Goal: Information Seeking & Learning: Learn about a topic

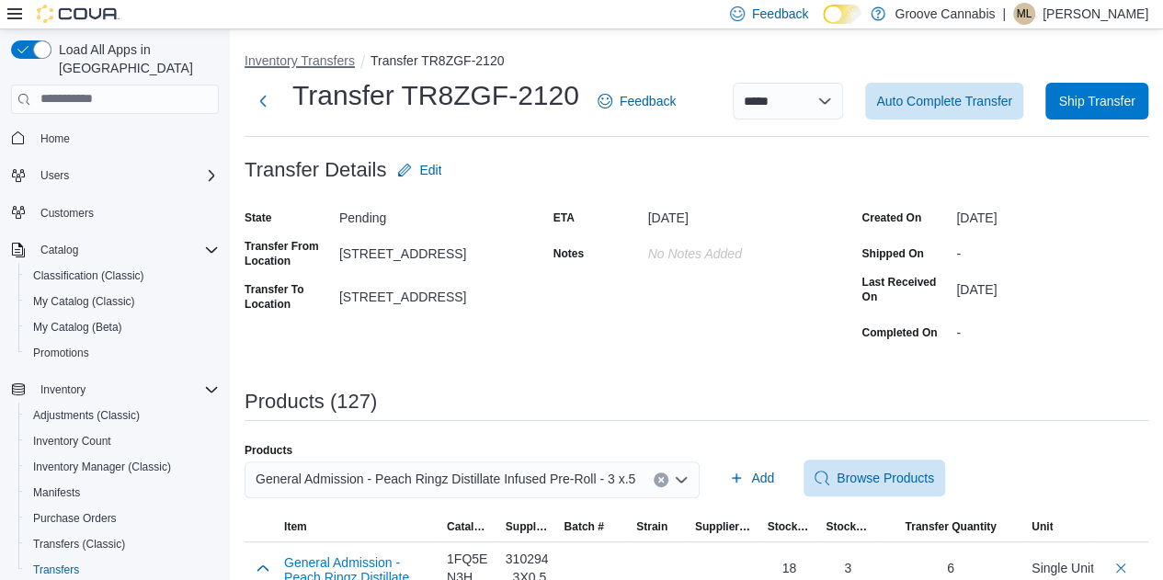
click at [309, 61] on button "Inventory Transfers" at bounding box center [299, 60] width 110 height 15
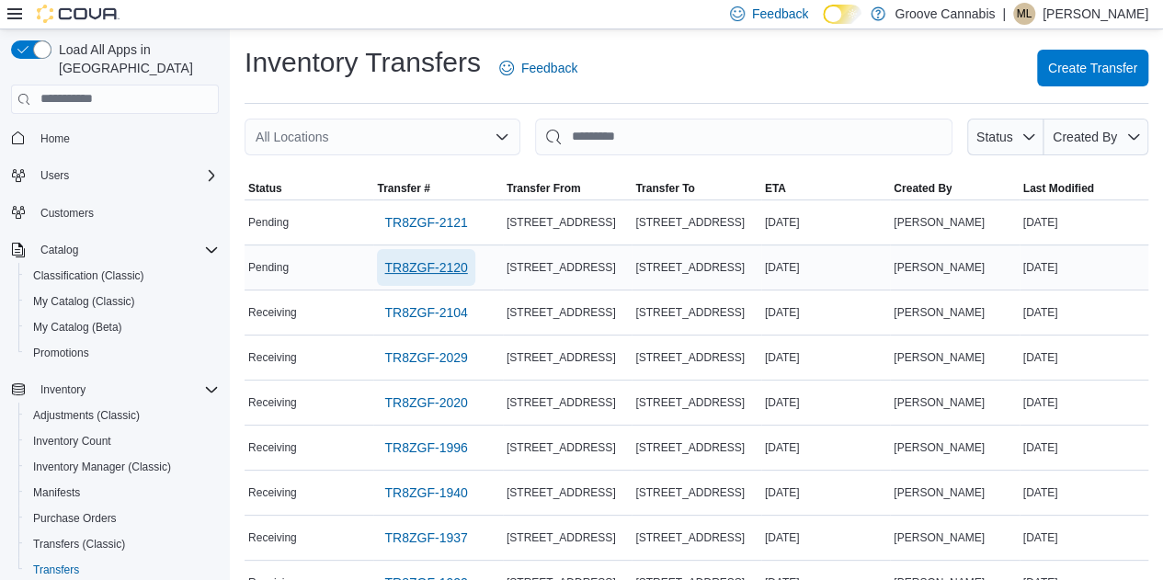
click at [415, 267] on span "TR8ZGF-2120" at bounding box center [425, 267] width 83 height 18
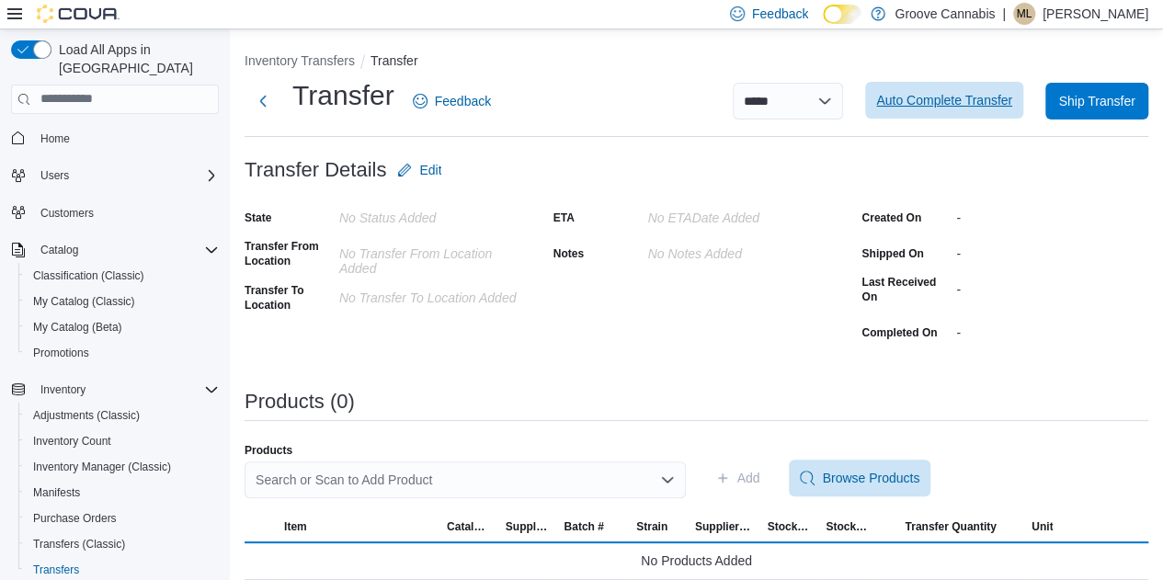
click at [946, 104] on span "Auto Complete Transfer" at bounding box center [944, 100] width 136 height 18
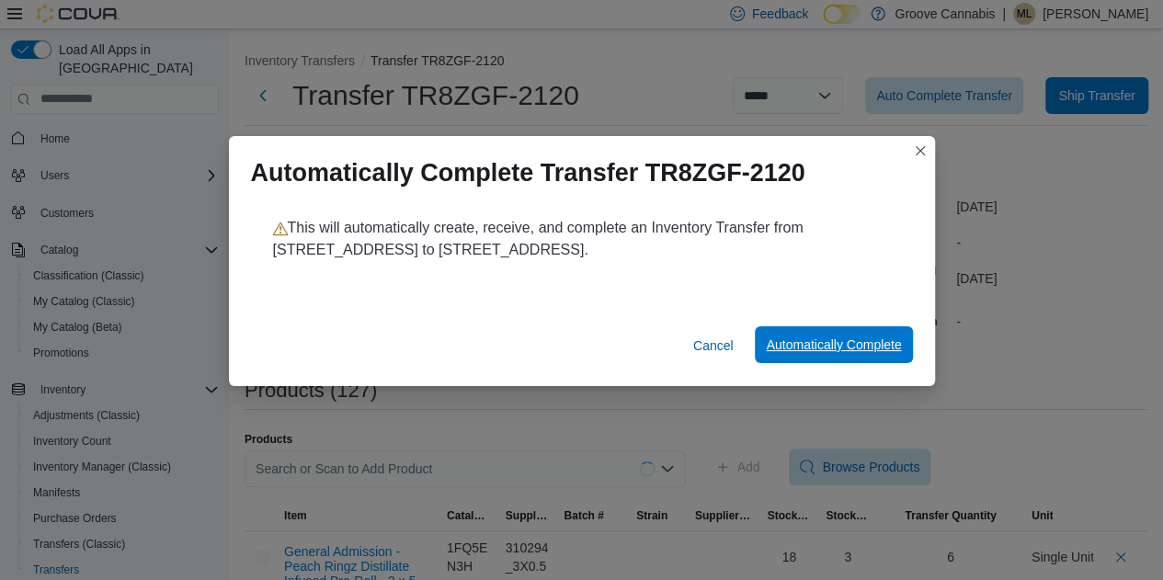
click at [825, 350] on span "Automatically Complete" at bounding box center [833, 344] width 135 height 18
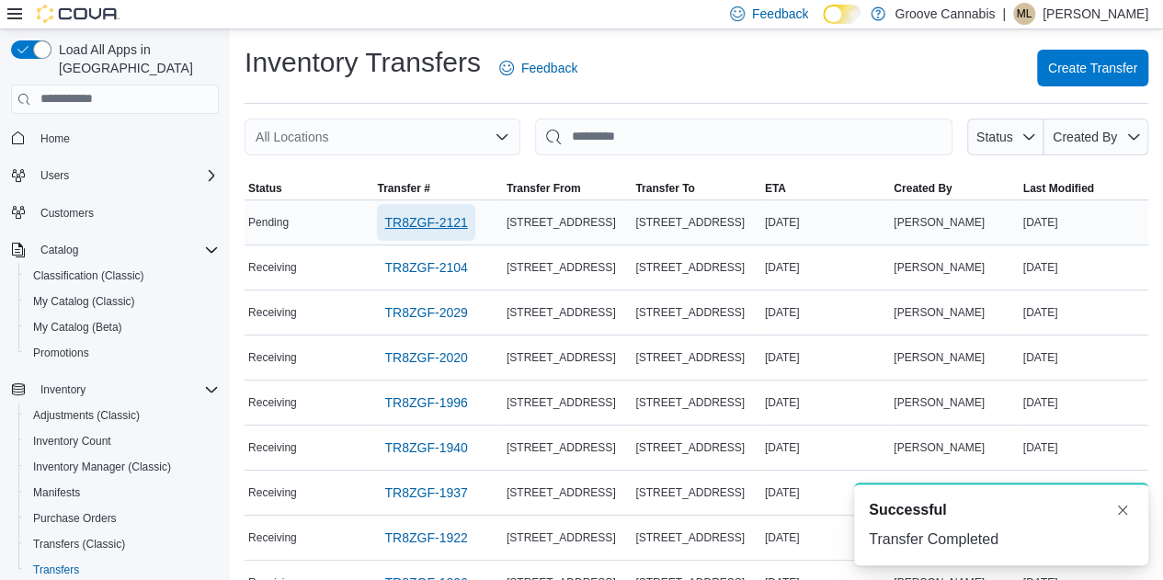
click at [437, 217] on span "TR8ZGF-2121" at bounding box center [425, 222] width 83 height 18
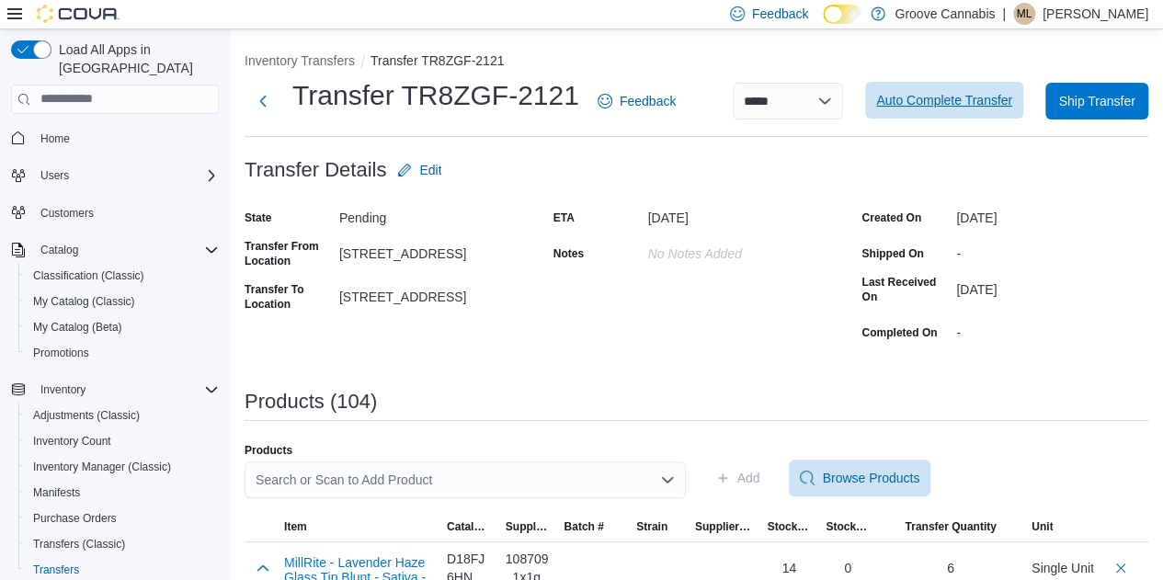
click at [956, 104] on span "Auto Complete Transfer" at bounding box center [944, 100] width 136 height 18
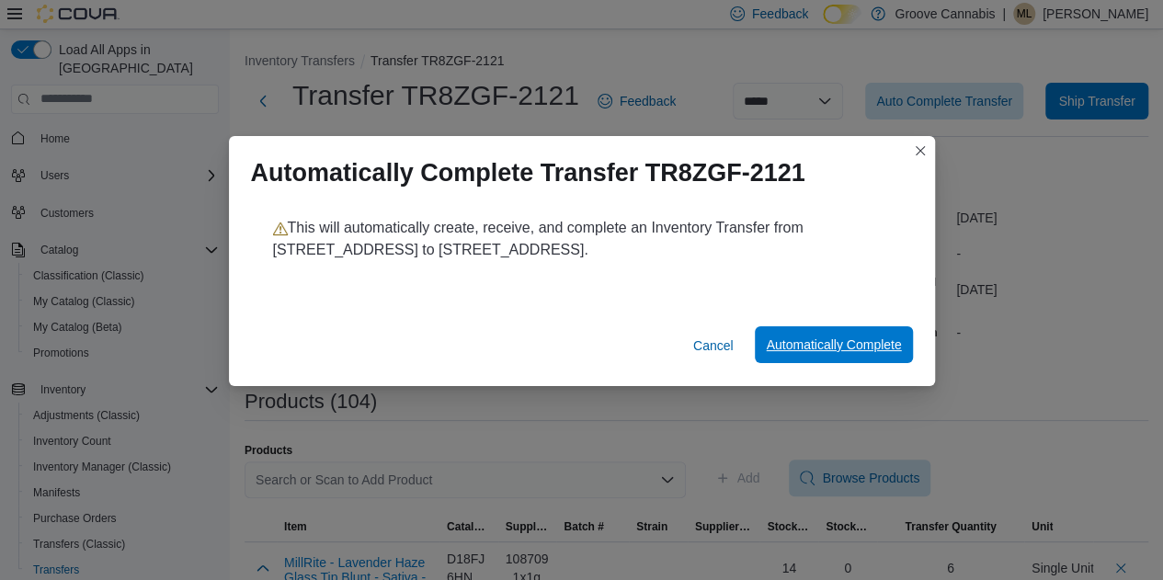
click at [831, 345] on span "Automatically Complete" at bounding box center [833, 344] width 135 height 18
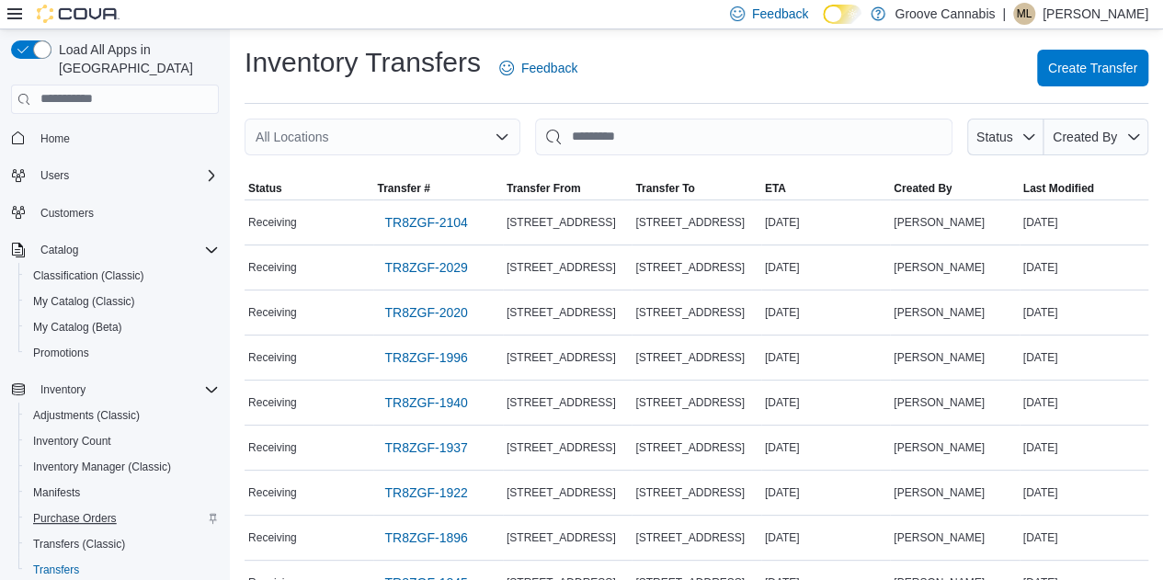
scroll to position [210, 0]
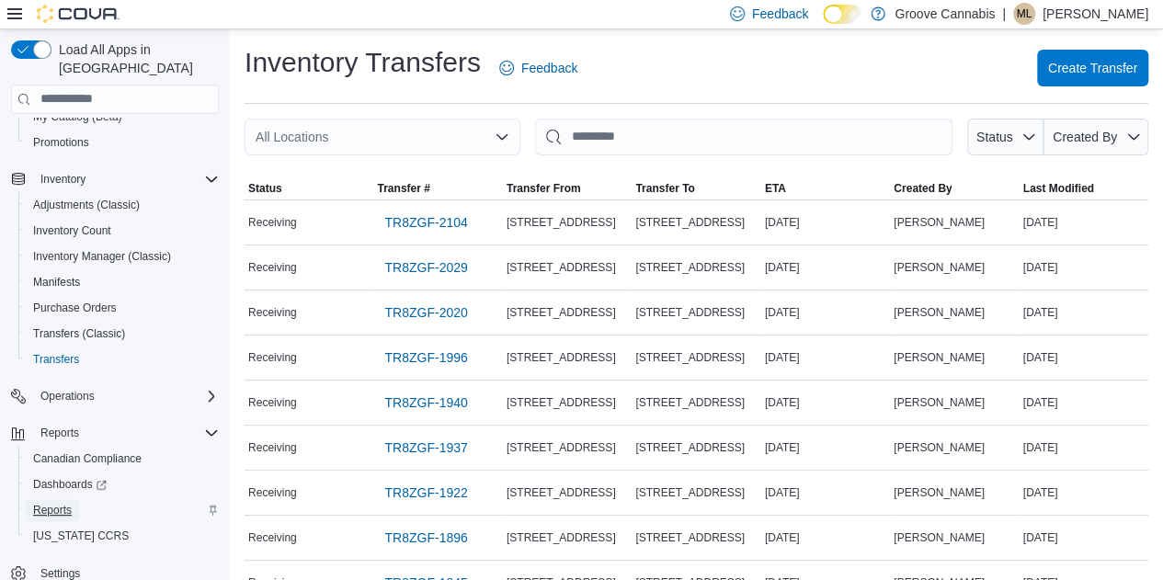
click at [51, 503] on span "Reports" at bounding box center [52, 510] width 39 height 15
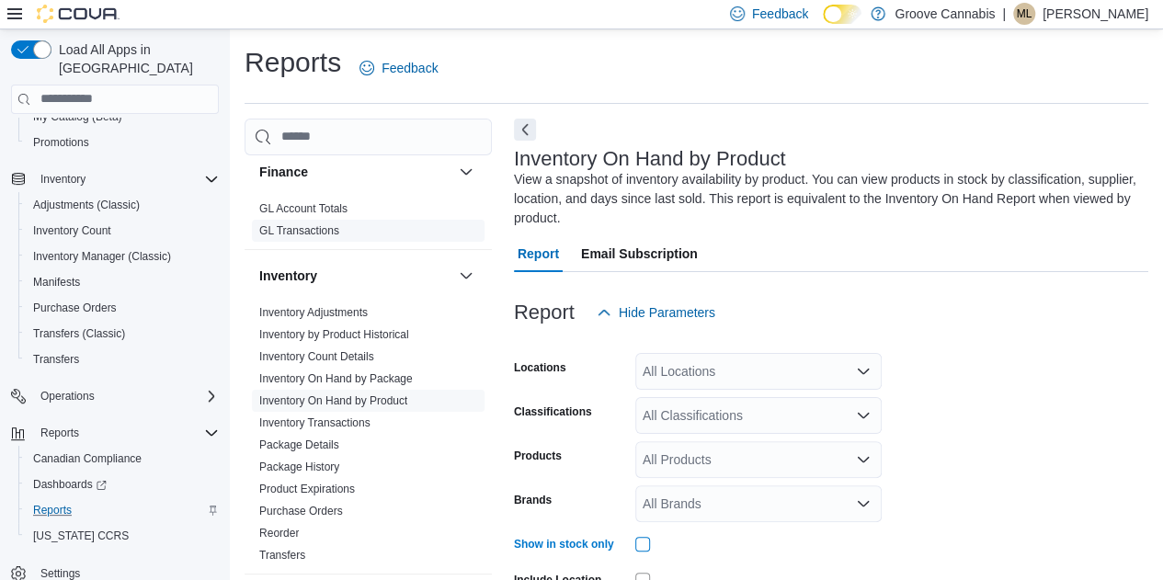
scroll to position [494, 0]
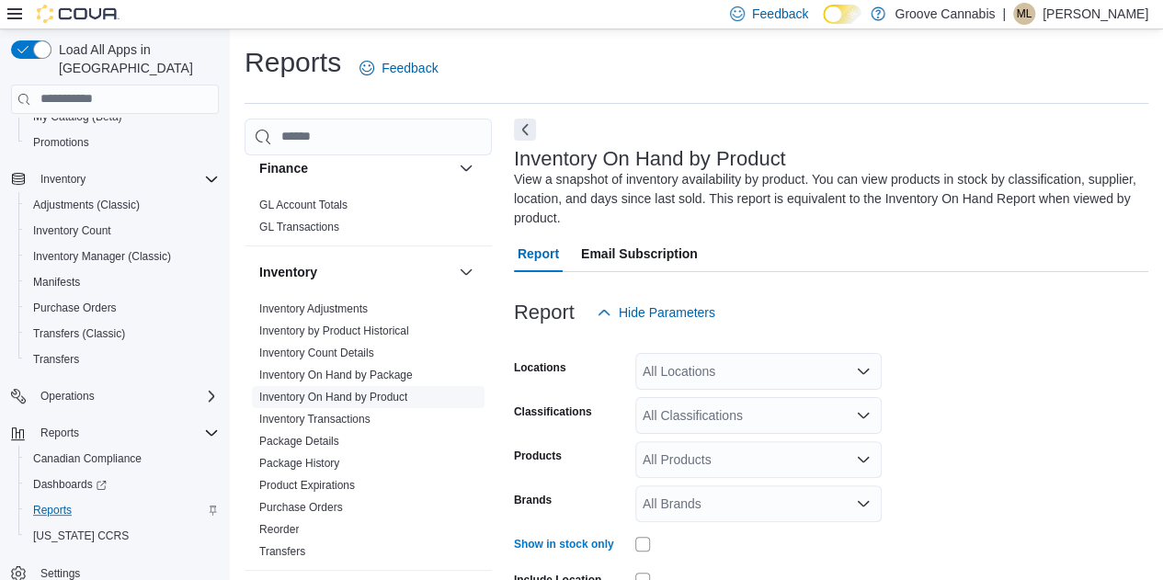
click at [324, 394] on link "Inventory On Hand by Product" at bounding box center [333, 397] width 148 height 13
click at [319, 391] on link "Inventory On Hand by Product" at bounding box center [333, 397] width 148 height 13
click at [714, 415] on div "All Classifications" at bounding box center [758, 415] width 246 height 37
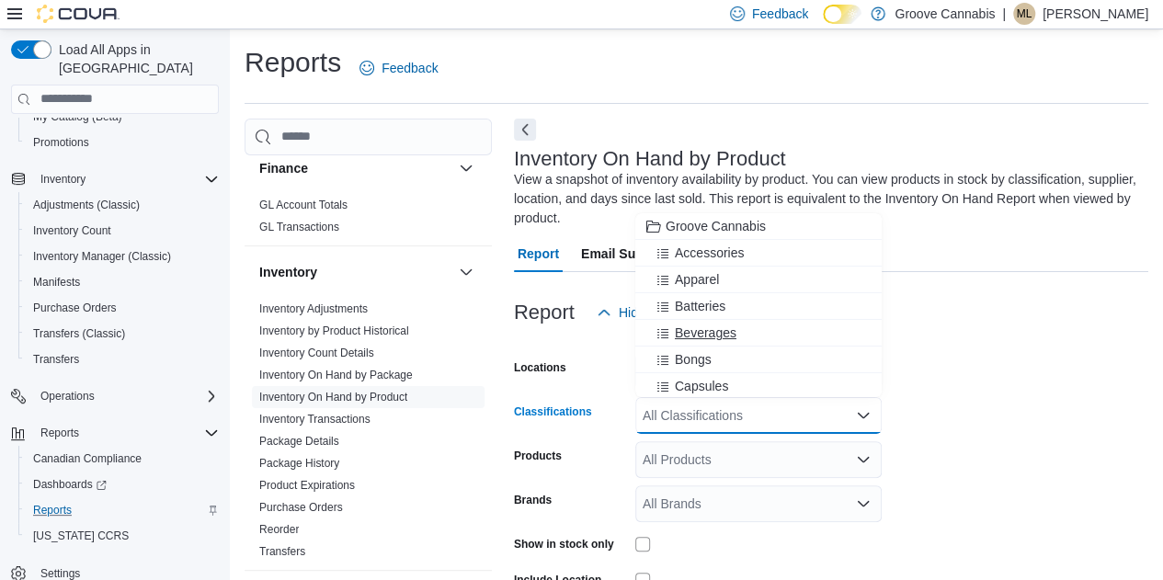
click at [703, 332] on span "Beverages" at bounding box center [706, 333] width 62 height 18
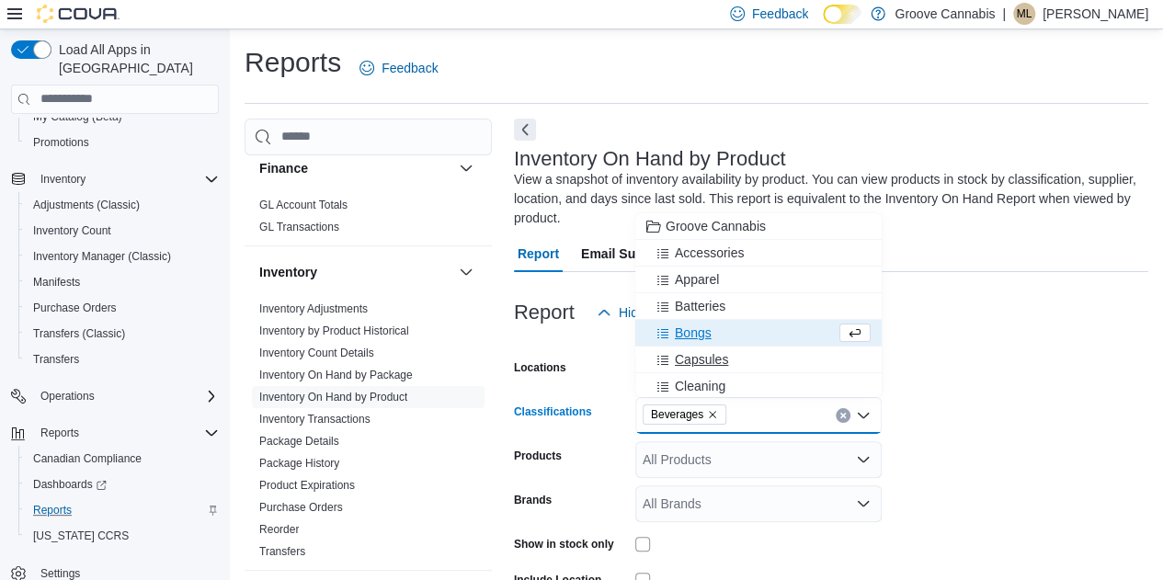
click at [690, 362] on span "Capsules" at bounding box center [701, 359] width 53 height 18
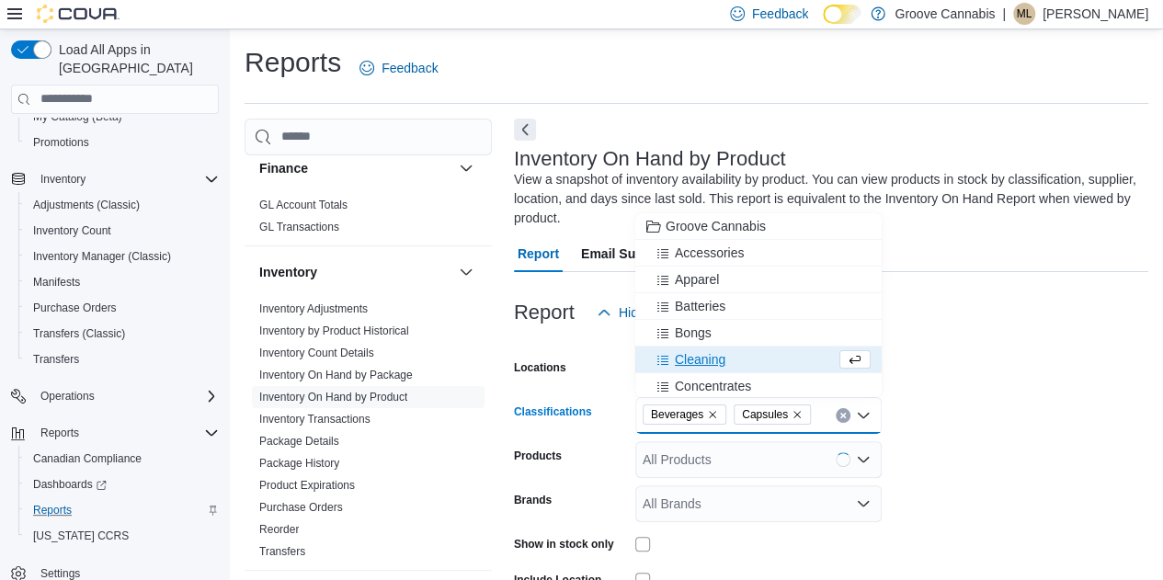
scroll to position [54, 0]
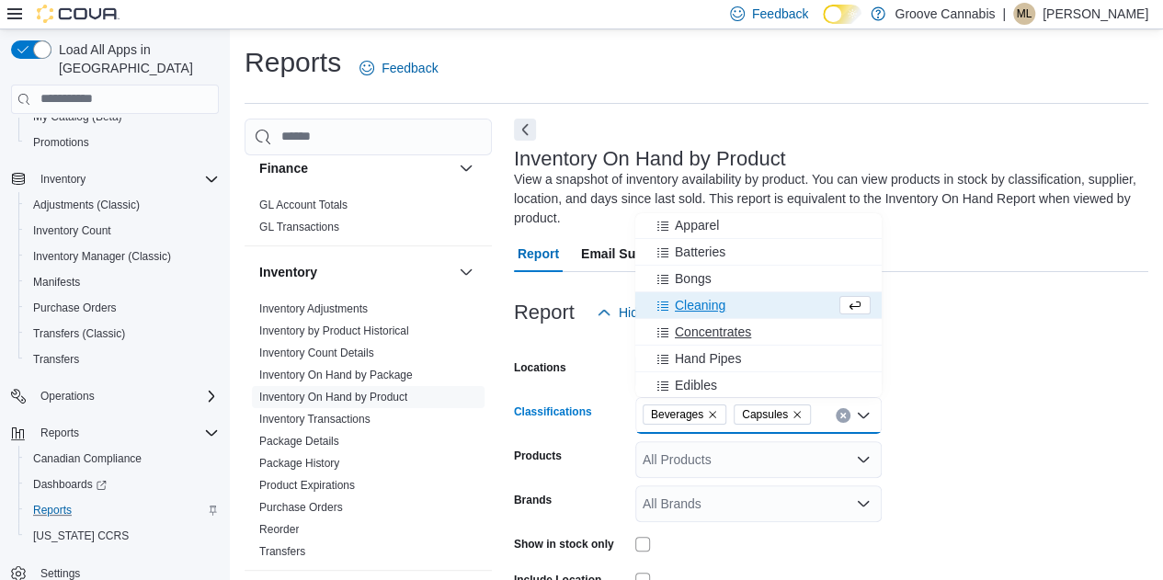
click at [704, 327] on span "Concentrates" at bounding box center [713, 332] width 76 height 18
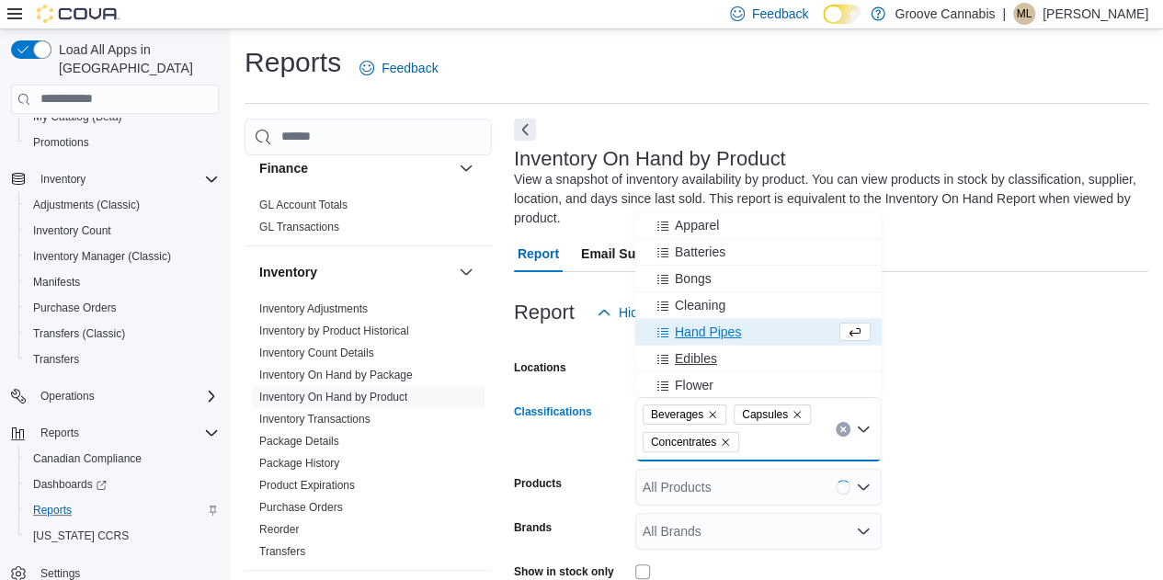
click at [699, 358] on span "Edibles" at bounding box center [696, 358] width 42 height 18
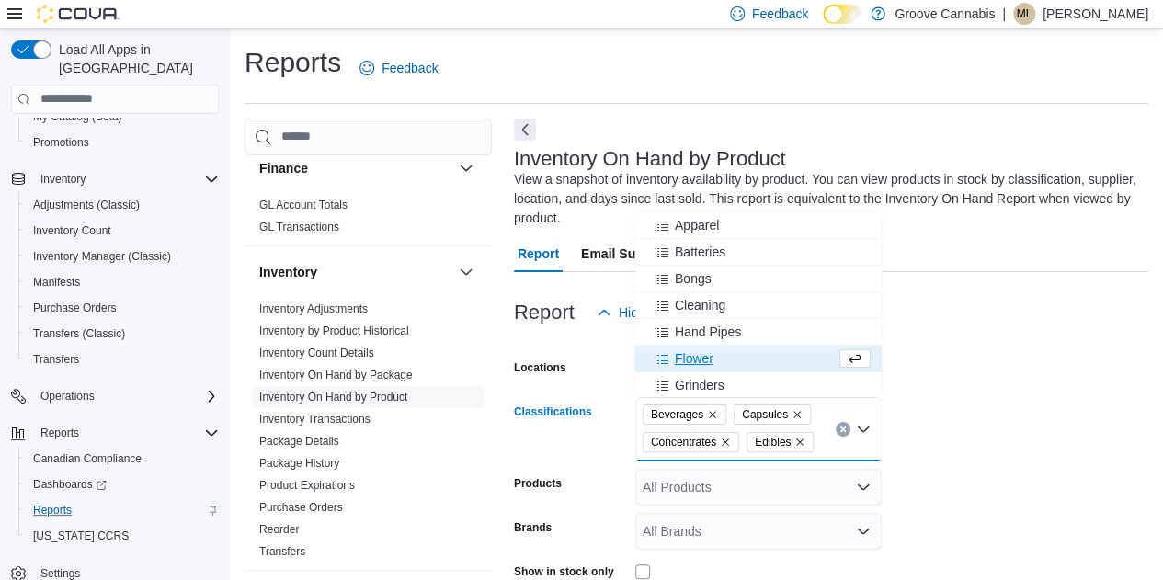
click at [692, 359] on span "Flower" at bounding box center [694, 358] width 39 height 18
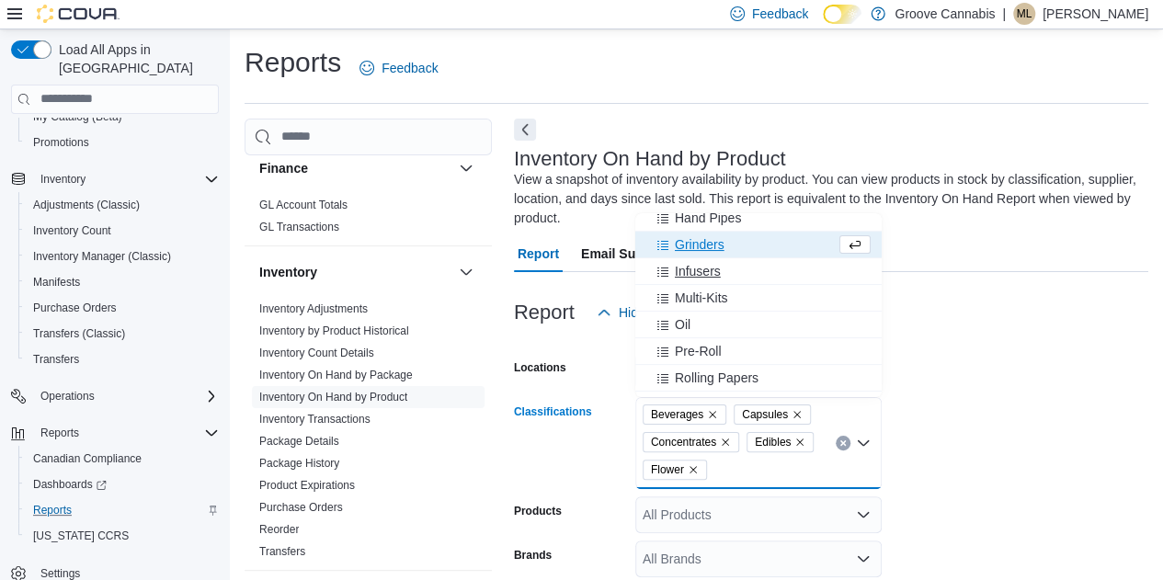
scroll to position [170, 0]
click at [685, 323] on span "Oil" at bounding box center [683, 322] width 16 height 18
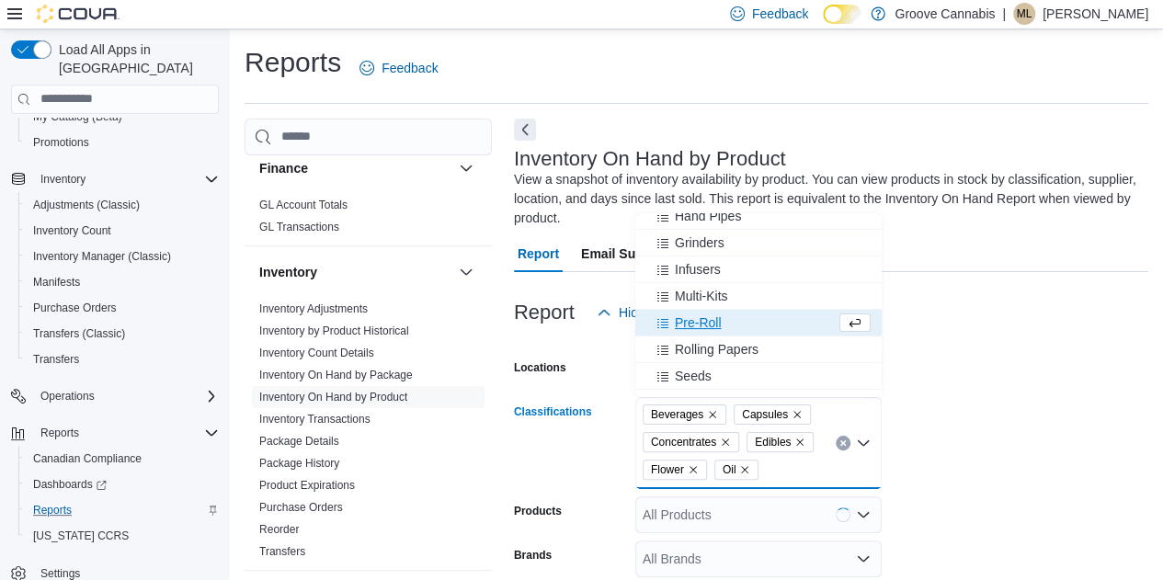
click at [685, 323] on span "Pre-Roll" at bounding box center [698, 322] width 47 height 18
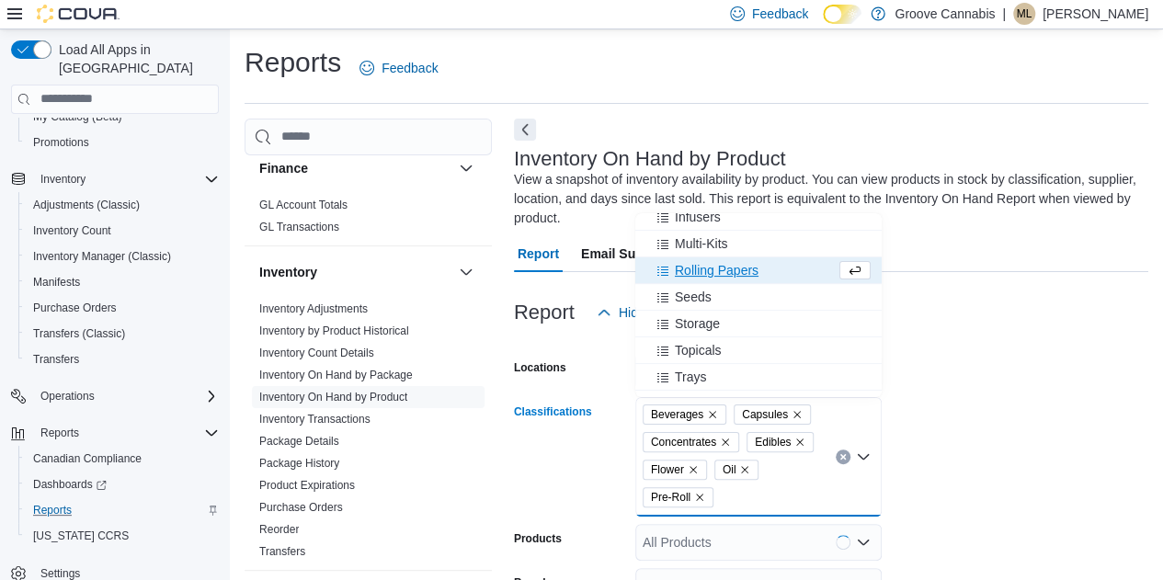
scroll to position [228, 0]
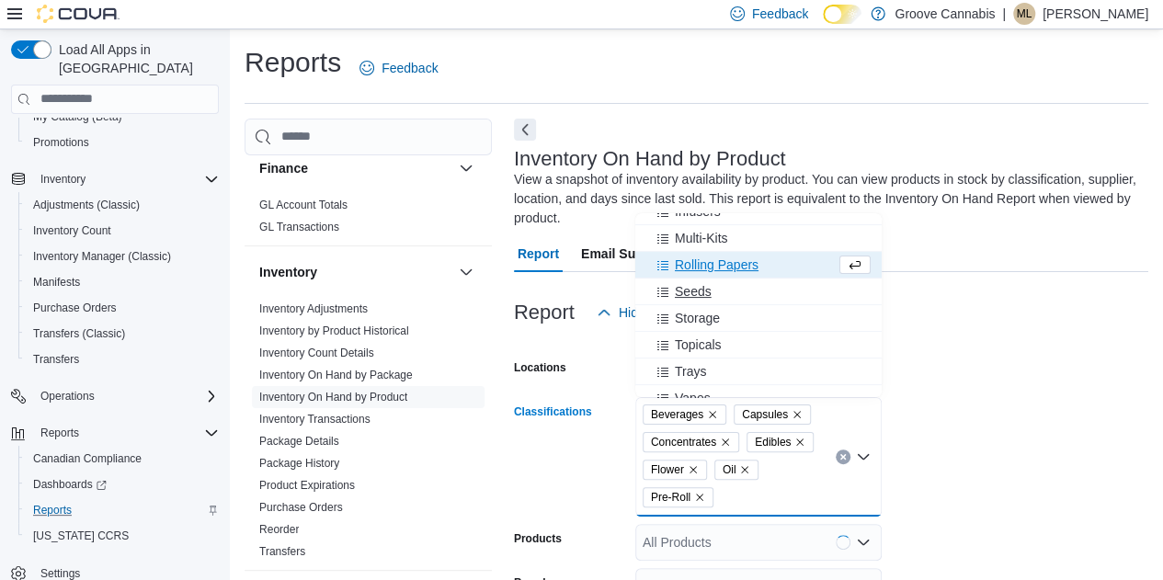
click at [683, 290] on span "Seeds" at bounding box center [693, 291] width 37 height 18
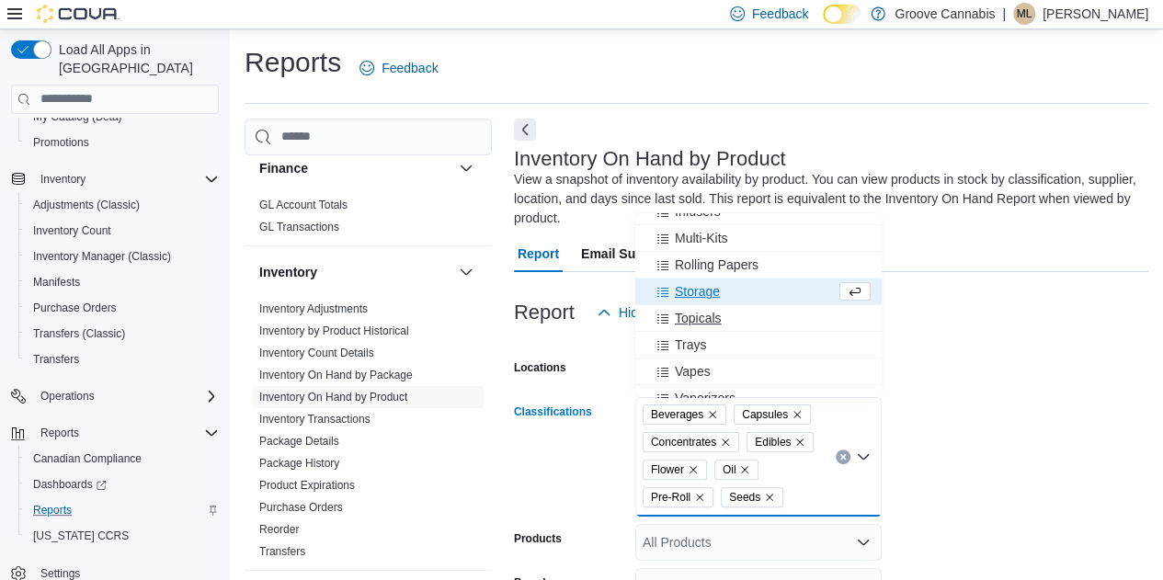
click at [687, 321] on span "Topicals" at bounding box center [698, 318] width 47 height 18
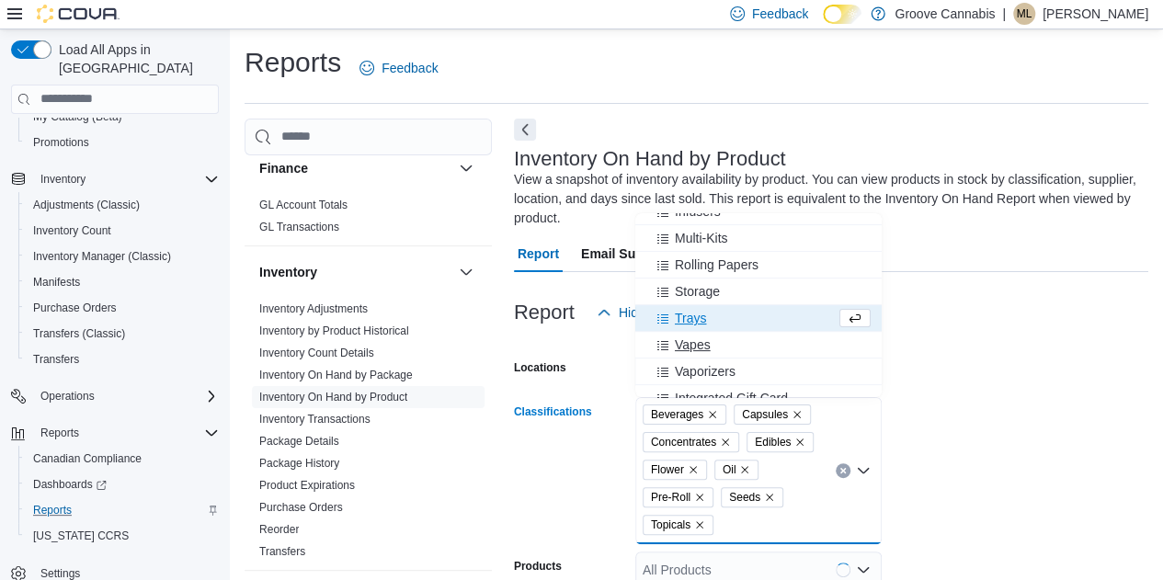
click at [687, 342] on span "Vapes" at bounding box center [693, 344] width 36 height 18
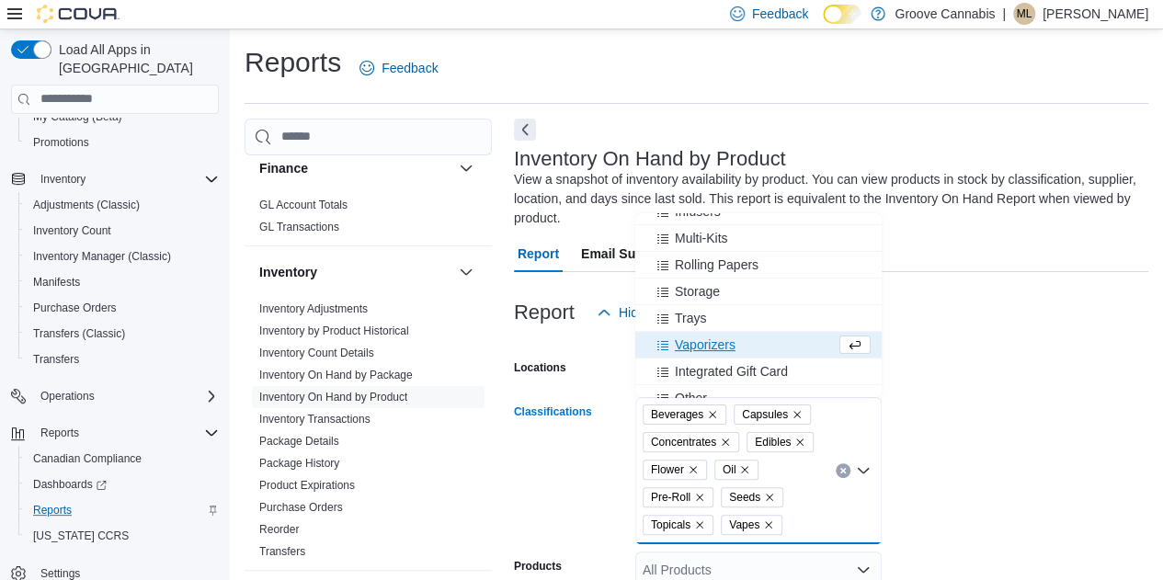
click at [1003, 367] on form "Locations All Locations Classifications Beverages Capsules Concentrates Edibles…" at bounding box center [831, 579] width 634 height 496
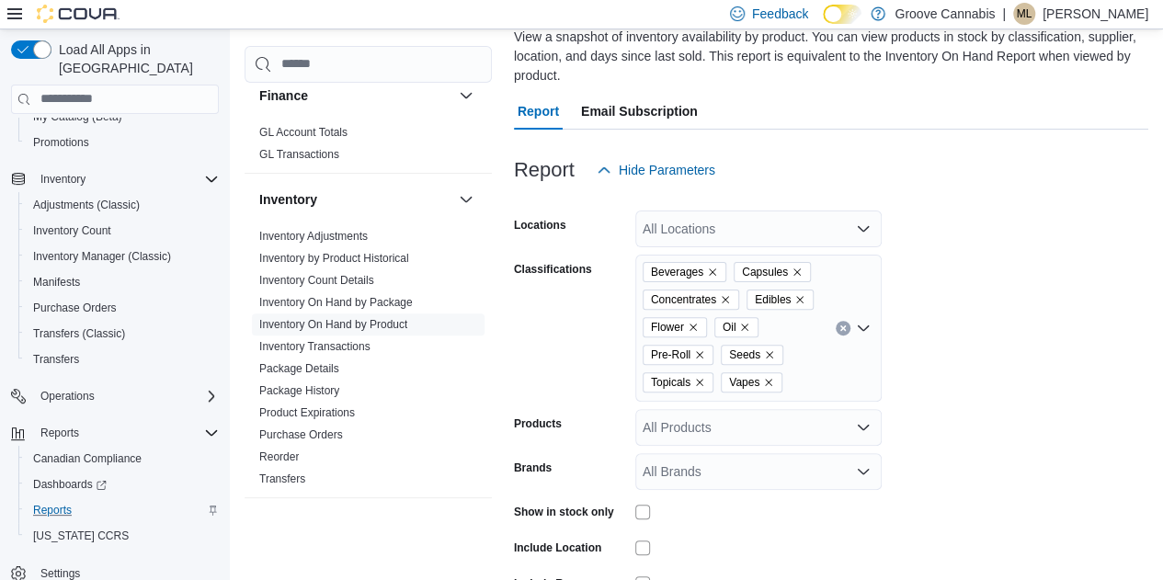
scroll to position [133, 0]
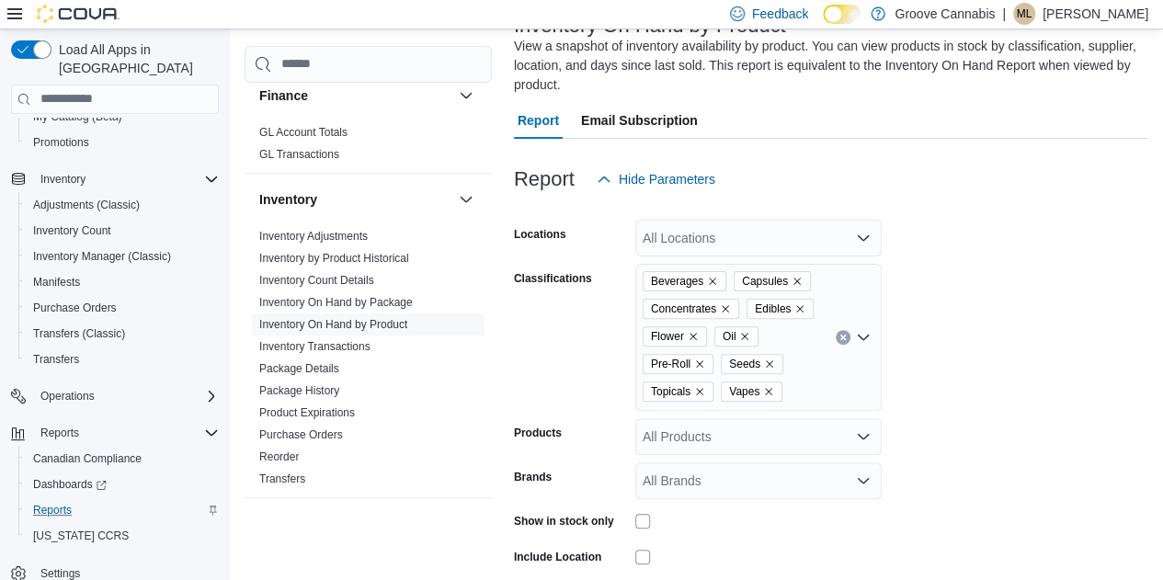
click at [745, 238] on div "All Locations" at bounding box center [758, 238] width 246 height 37
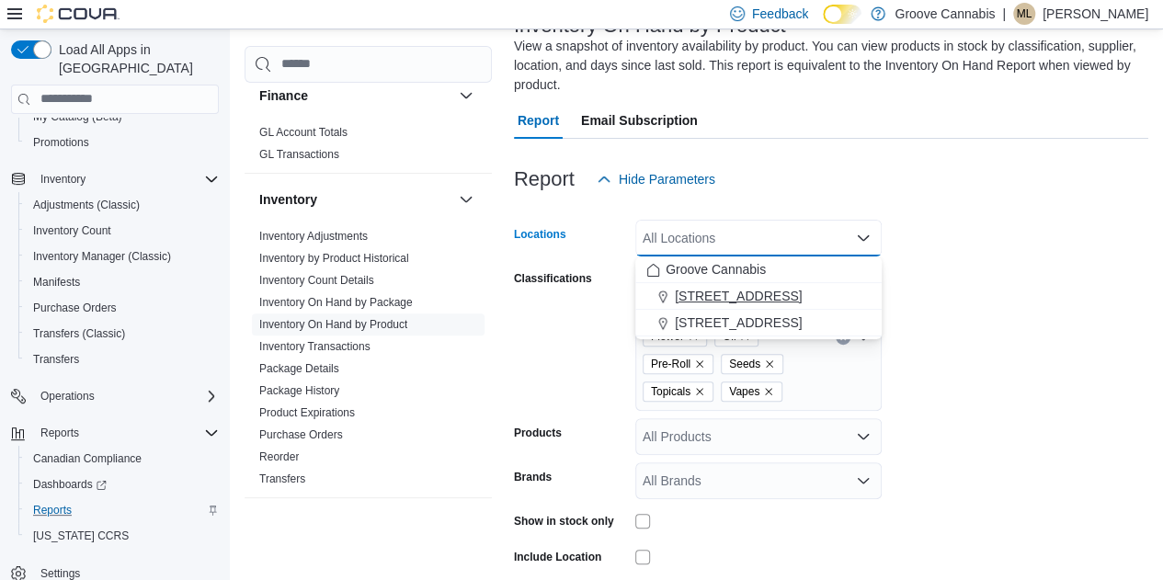
click at [721, 293] on span "[STREET_ADDRESS]" at bounding box center [738, 296] width 127 height 18
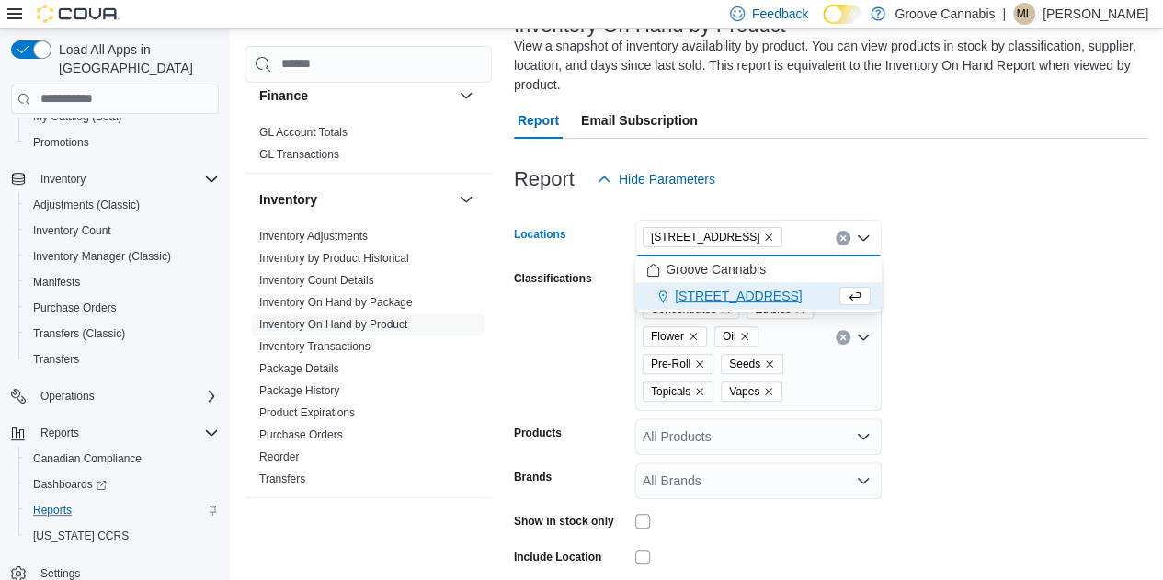
click at [939, 310] on form "Locations [STREET_ADDRESS] Combo box. Selected. [STREET_ADDRESS]. Press Backspa…" at bounding box center [831, 446] width 634 height 496
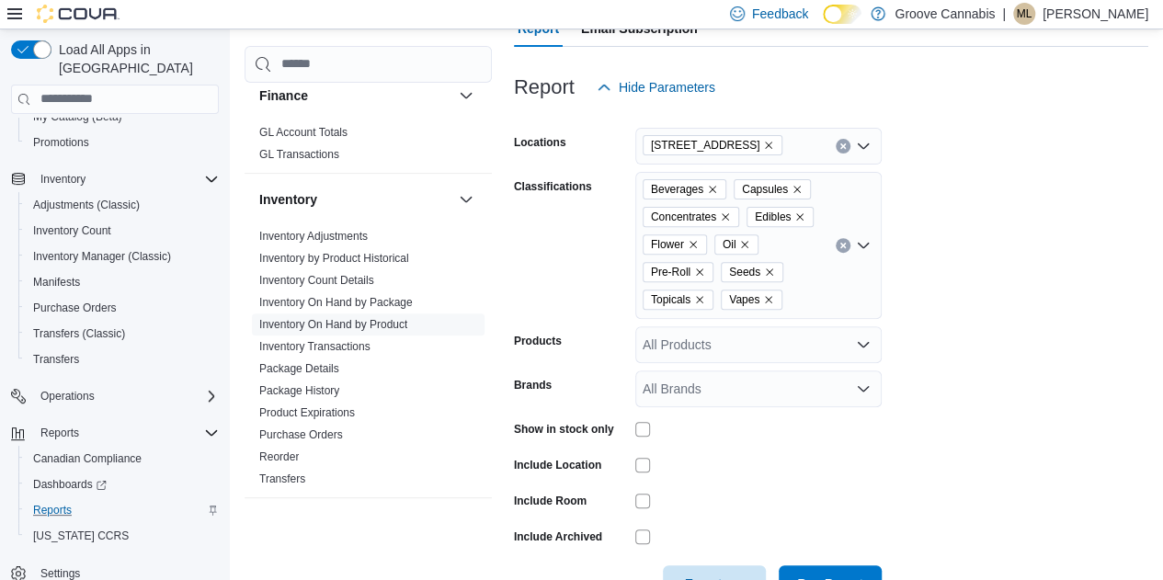
scroll to position [283, 0]
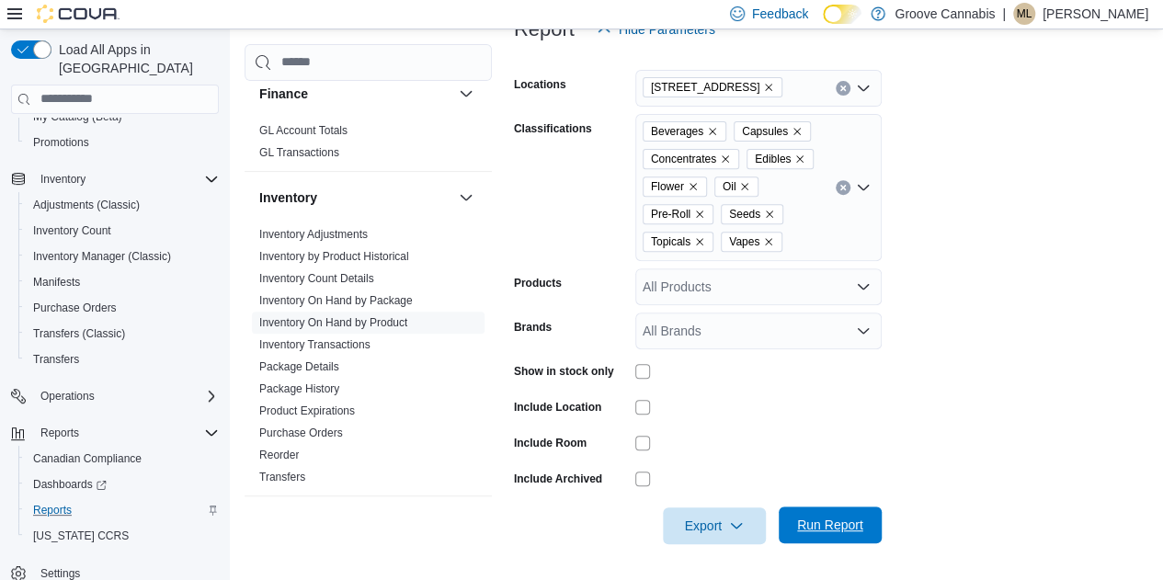
click at [823, 526] on span "Run Report" at bounding box center [830, 525] width 66 height 18
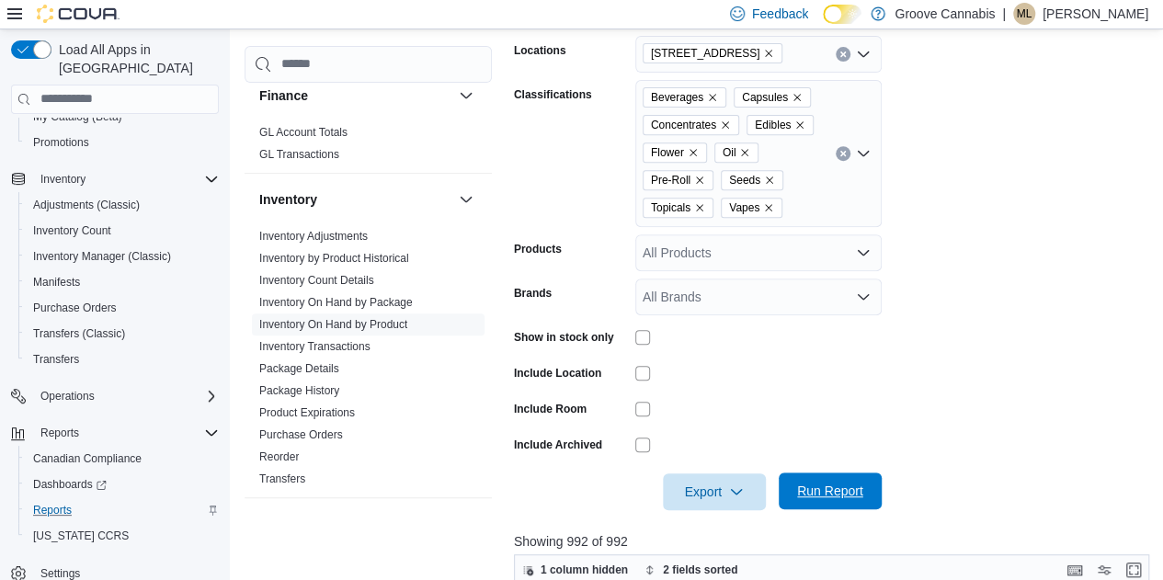
scroll to position [319, 0]
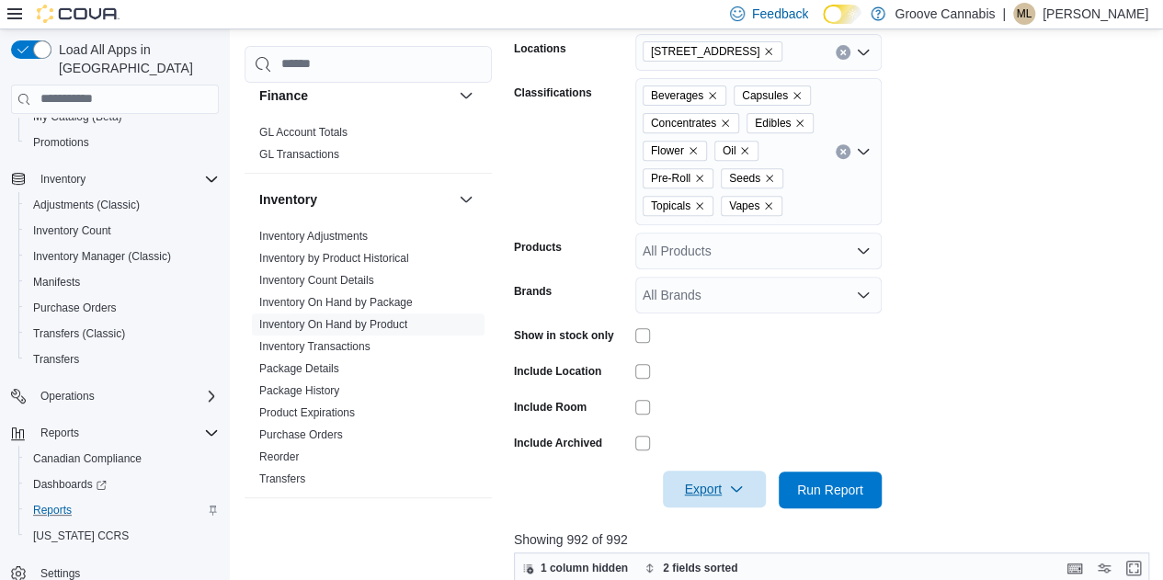
click at [711, 490] on span "Export" at bounding box center [714, 489] width 81 height 37
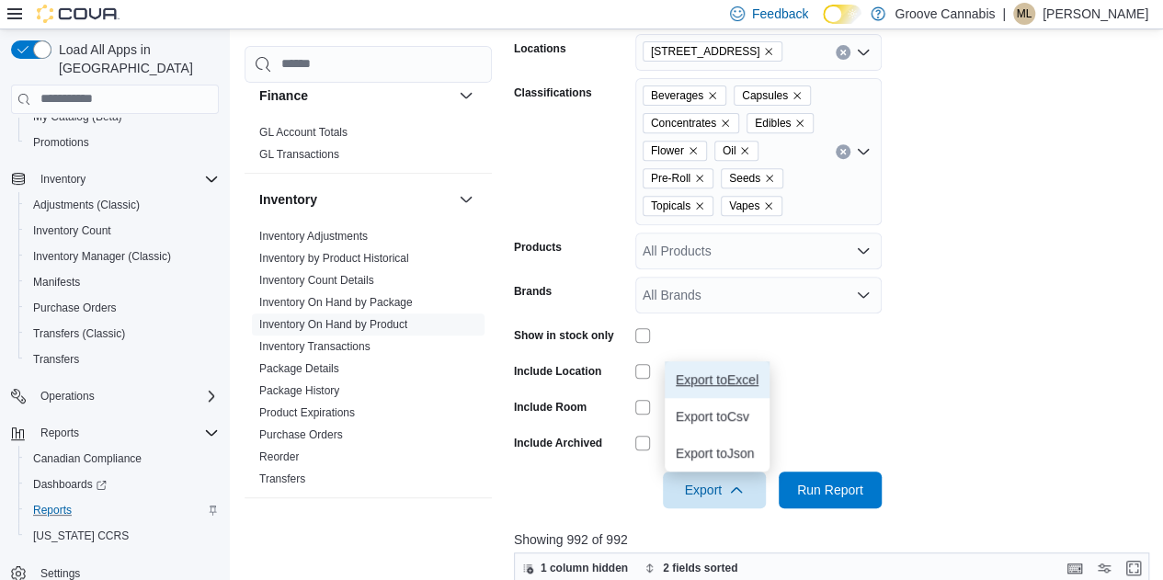
click at [711, 376] on span "Export to Excel" at bounding box center [717, 379] width 83 height 15
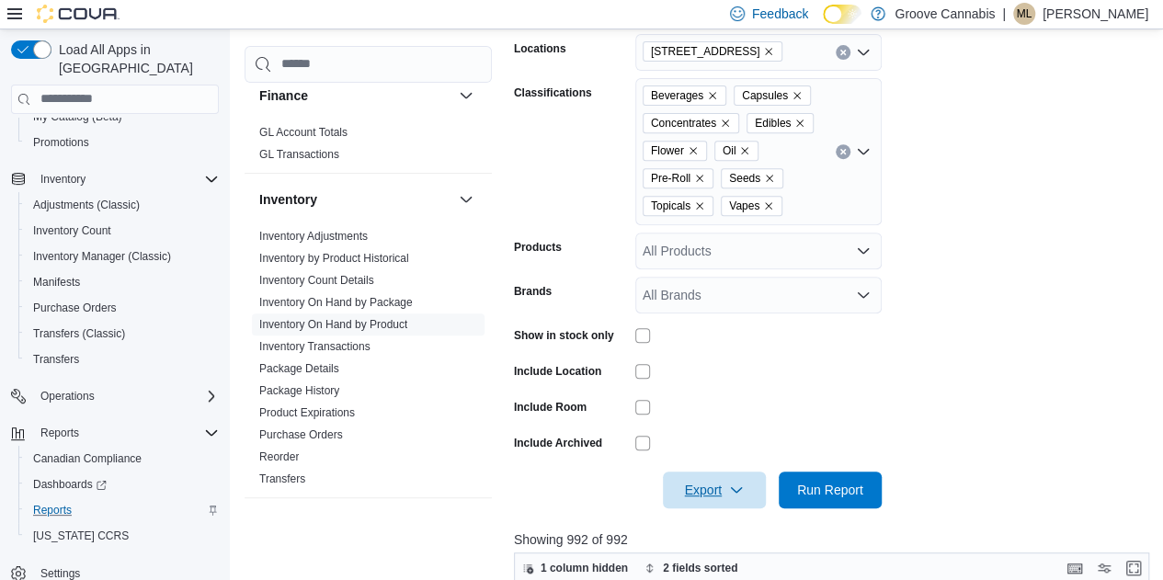
scroll to position [186, 0]
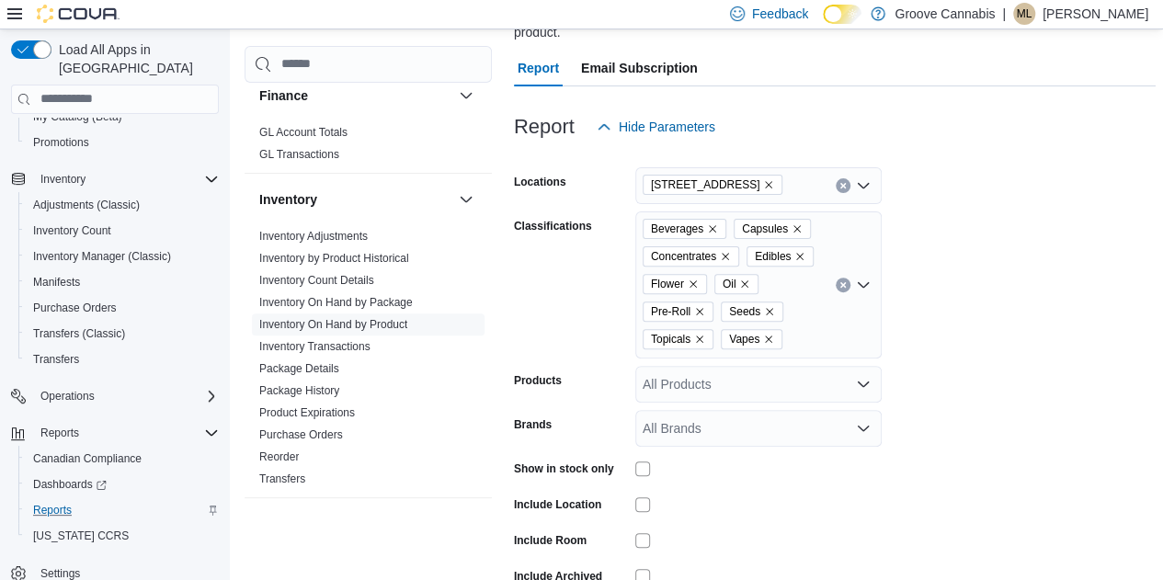
click at [774, 188] on icon "Remove 1380 Second St. E Unit 26 from selection in this group" at bounding box center [768, 184] width 11 height 11
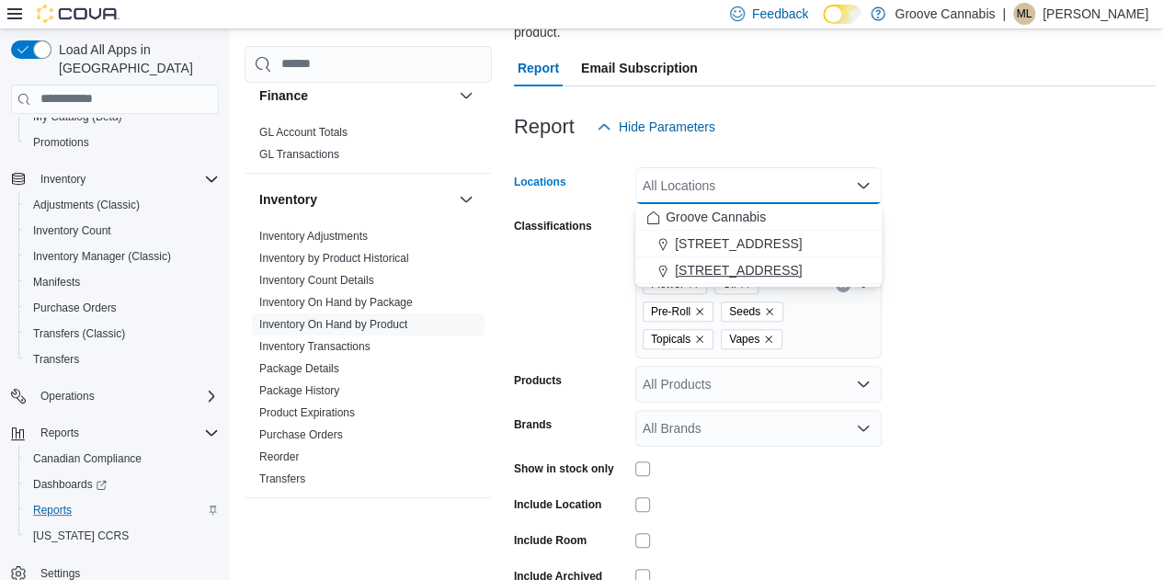
click at [717, 269] on span "[STREET_ADDRESS]" at bounding box center [738, 270] width 127 height 18
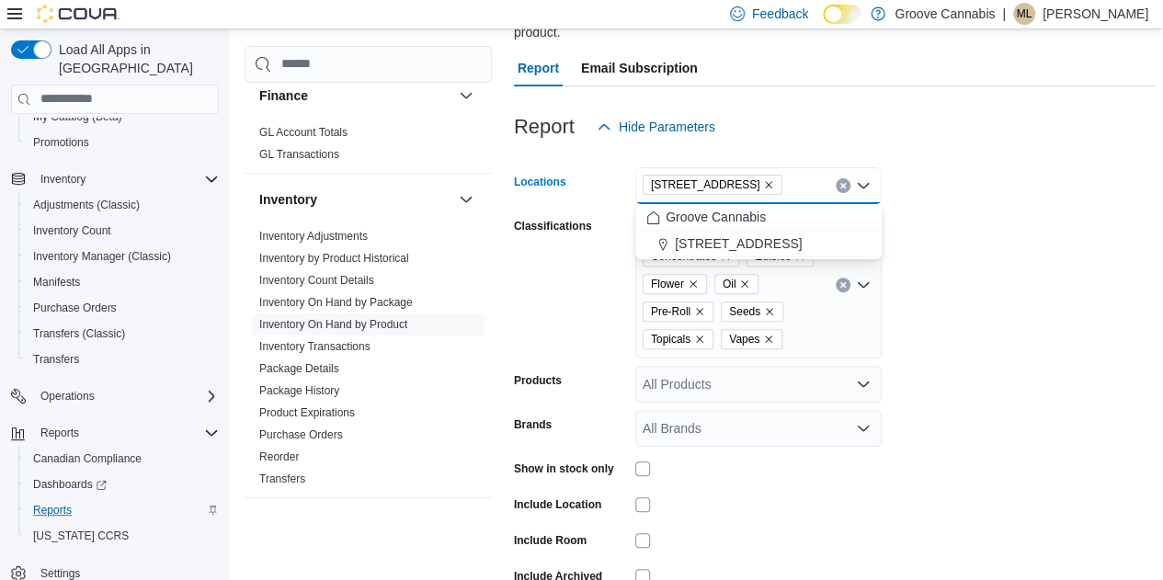
click at [1005, 214] on form "Locations [STREET_ADDRESS] Selected. [STREET_ADDRESS]. Press Backspace to delet…" at bounding box center [835, 393] width 642 height 496
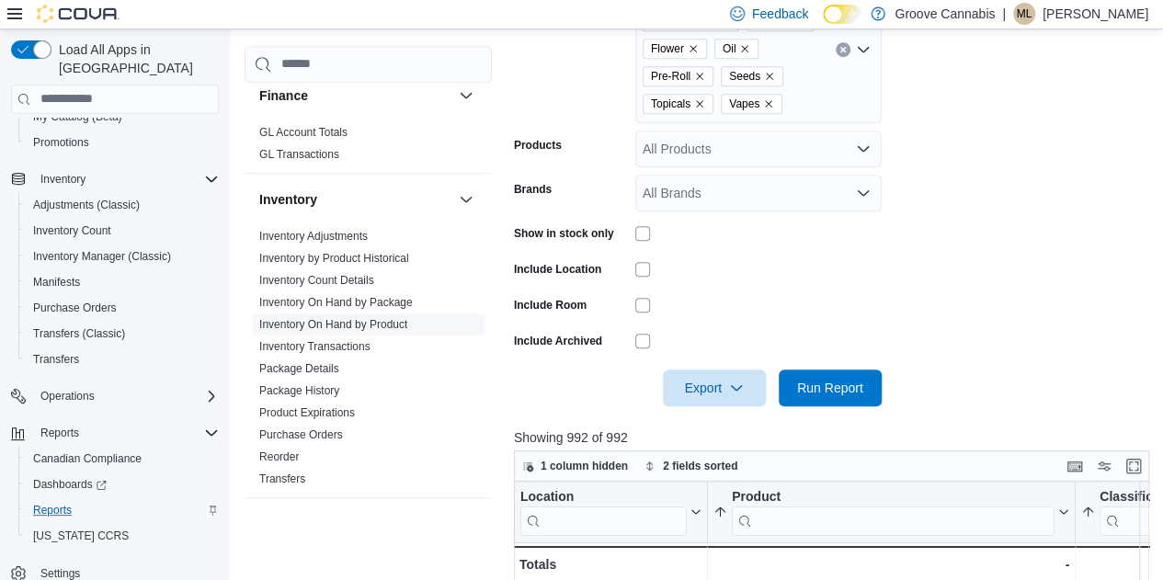
scroll to position [433, 0]
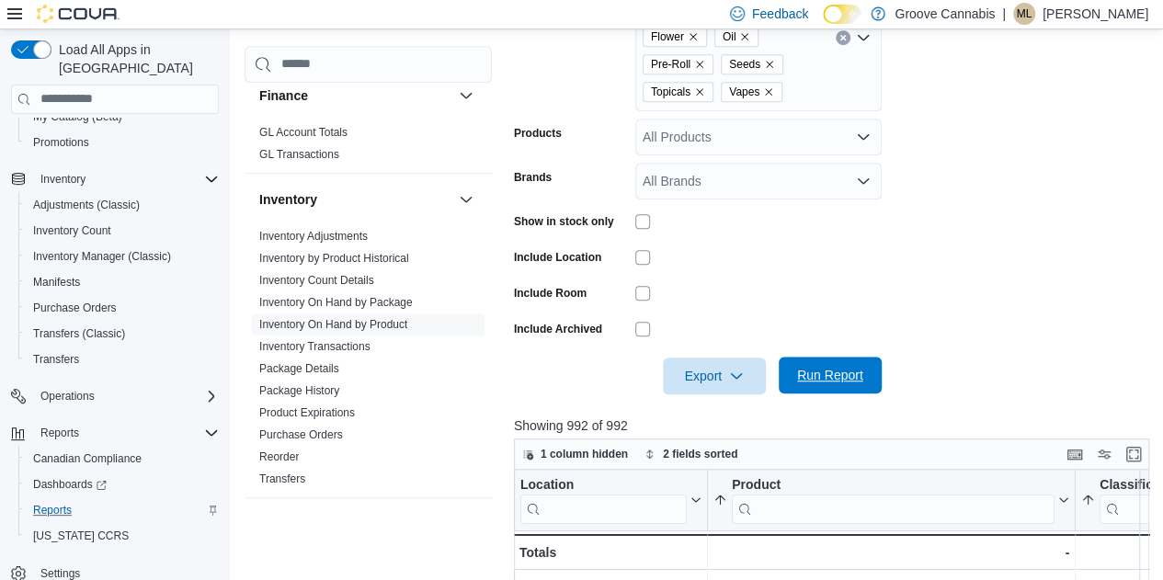
click at [824, 381] on span "Run Report" at bounding box center [830, 375] width 66 height 18
click at [699, 376] on span "Export" at bounding box center [714, 375] width 81 height 37
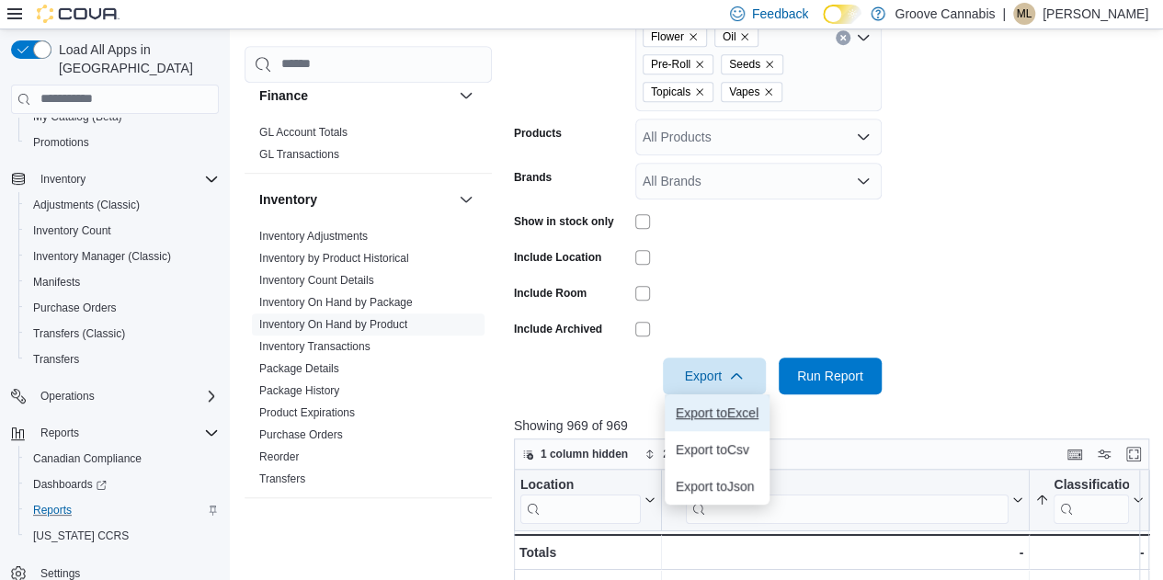
click at [699, 415] on span "Export to Excel" at bounding box center [717, 412] width 83 height 15
click at [1018, 318] on form "Locations [STREET_ADDRESS] Classifications Beverages Capsules Concentrates Edib…" at bounding box center [835, 146] width 642 height 496
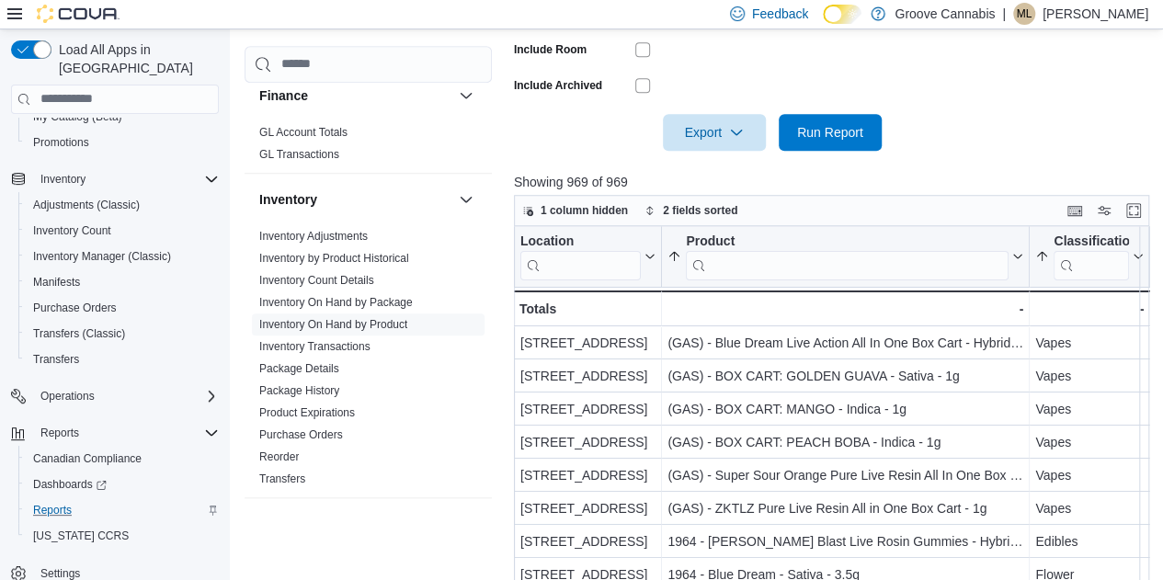
scroll to position [677, 0]
